Goal: Task Accomplishment & Management: Use online tool/utility

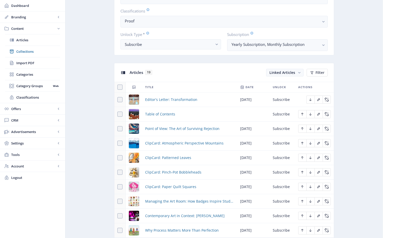
scroll to position [196, 0]
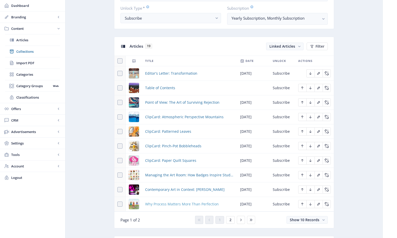
click at [166, 205] on span "Why Process Matters More Than Perfection" at bounding box center [182, 204] width 74 height 6
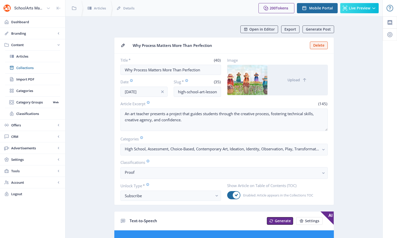
click at [34, 66] on span "Collections" at bounding box center [38, 67] width 44 height 5
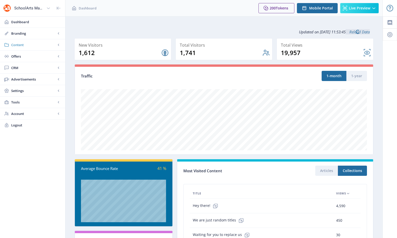
click at [18, 47] on link "Content" at bounding box center [32, 44] width 65 height 11
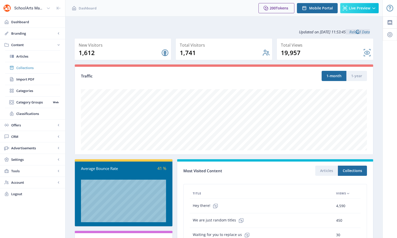
click at [24, 66] on span "Collections" at bounding box center [38, 67] width 44 height 5
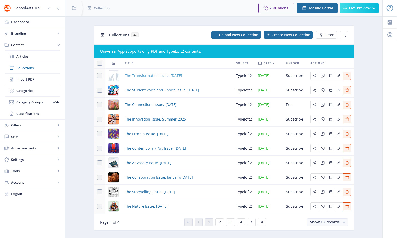
click at [175, 74] on span "The Transformation Issue, [DATE]" at bounding box center [153, 76] width 57 height 6
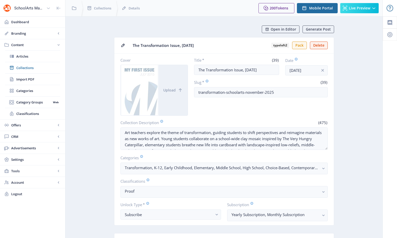
click at [315, 116] on nb-card-body "Cover Upload Title * (39) The Transformation Issue, [DATE] Date [DATE] Slug * (…" at bounding box center [223, 139] width 219 height 172
click at [281, 27] on span "Open in Editor" at bounding box center [282, 29] width 25 height 4
